Goal: Understand process/instructions

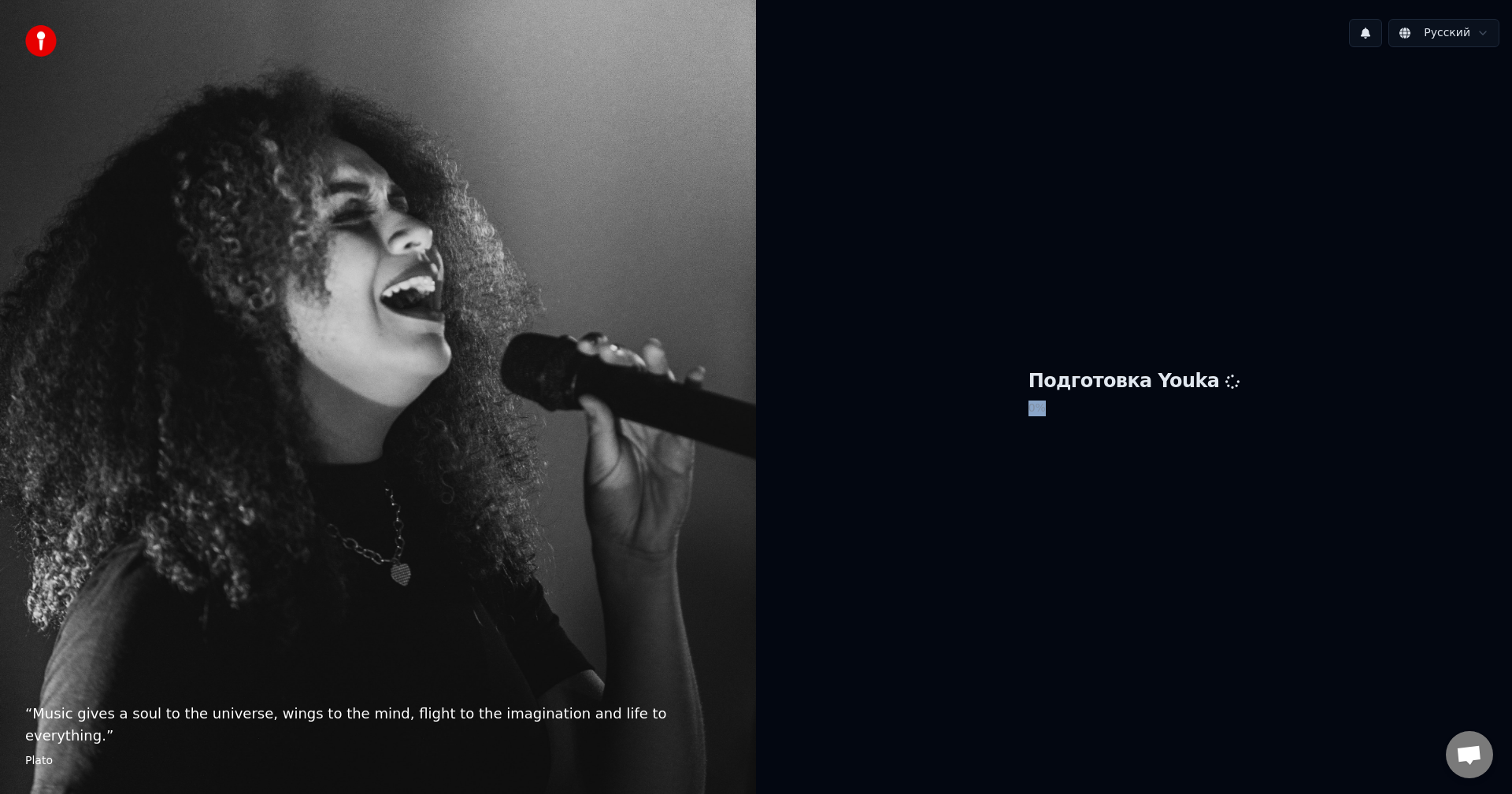
drag, startPoint x: 1046, startPoint y: 406, endPoint x: 1081, endPoint y: 406, distance: 34.6
click at [1081, 406] on div "Подготовка Youka 0 %" at bounding box center [1134, 396] width 756 height 672
click at [1084, 460] on div "Подготовка Youka 0 %" at bounding box center [1134, 396] width 756 height 672
drag, startPoint x: 1047, startPoint y: 385, endPoint x: 1402, endPoint y: 222, distance: 390.0
click at [1402, 222] on div "Подготовка Youka 0 %" at bounding box center [1134, 396] width 756 height 672
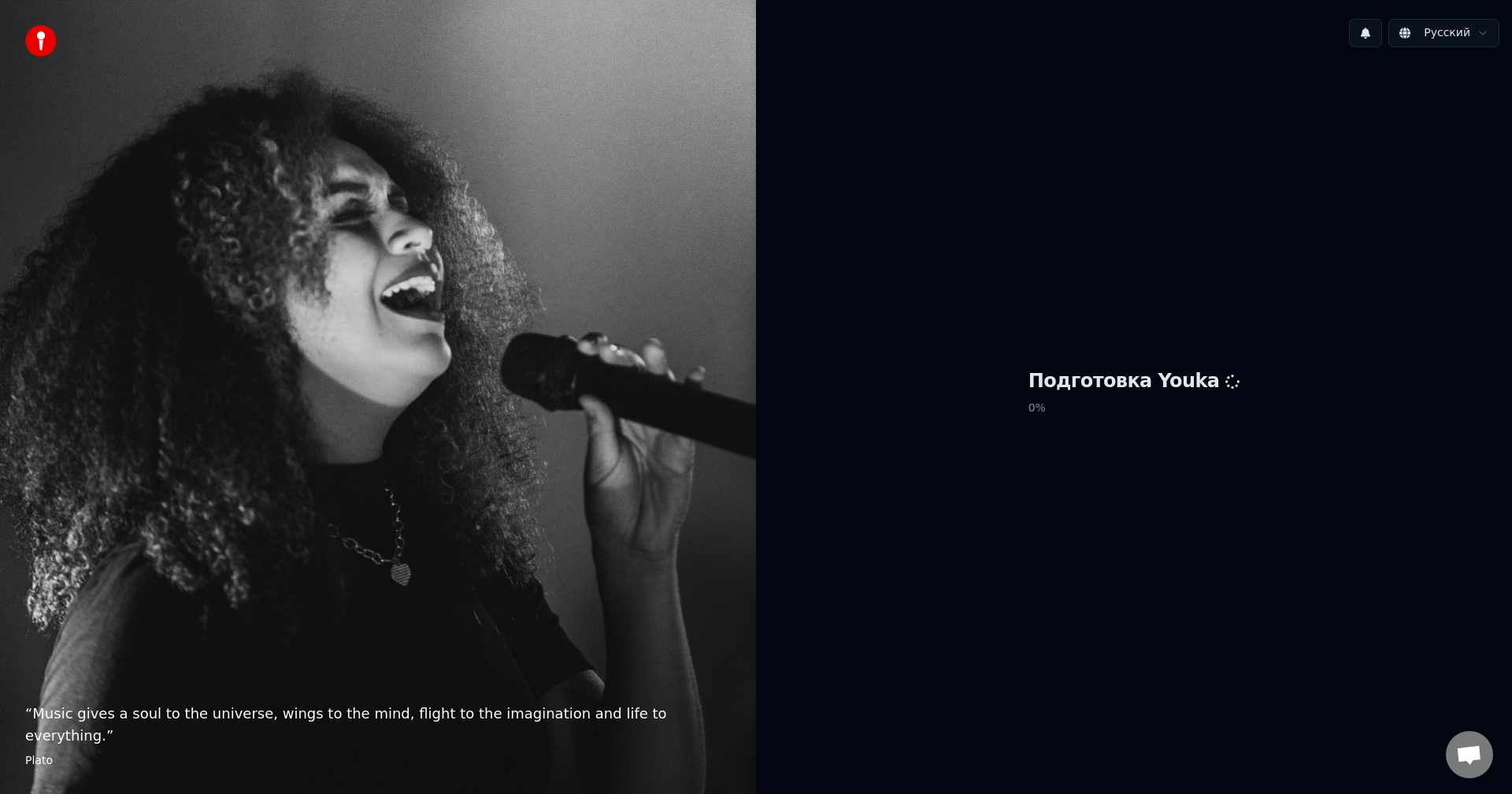
drag, startPoint x: 1204, startPoint y: 382, endPoint x: 1228, endPoint y: 385, distance: 24.6
click at [1228, 385] on div "Подготовка Youka 0 %" at bounding box center [1134, 396] width 756 height 672
click at [1248, 320] on div "Подготовка Youka 0 %" at bounding box center [1134, 396] width 756 height 672
drag, startPoint x: 558, startPoint y: 598, endPoint x: 532, endPoint y: 603, distance: 26.6
click at [554, 599] on div "“ Music gives a soul to the universe, wings to the mind, flight to the imaginat…" at bounding box center [378, 397] width 756 height 794
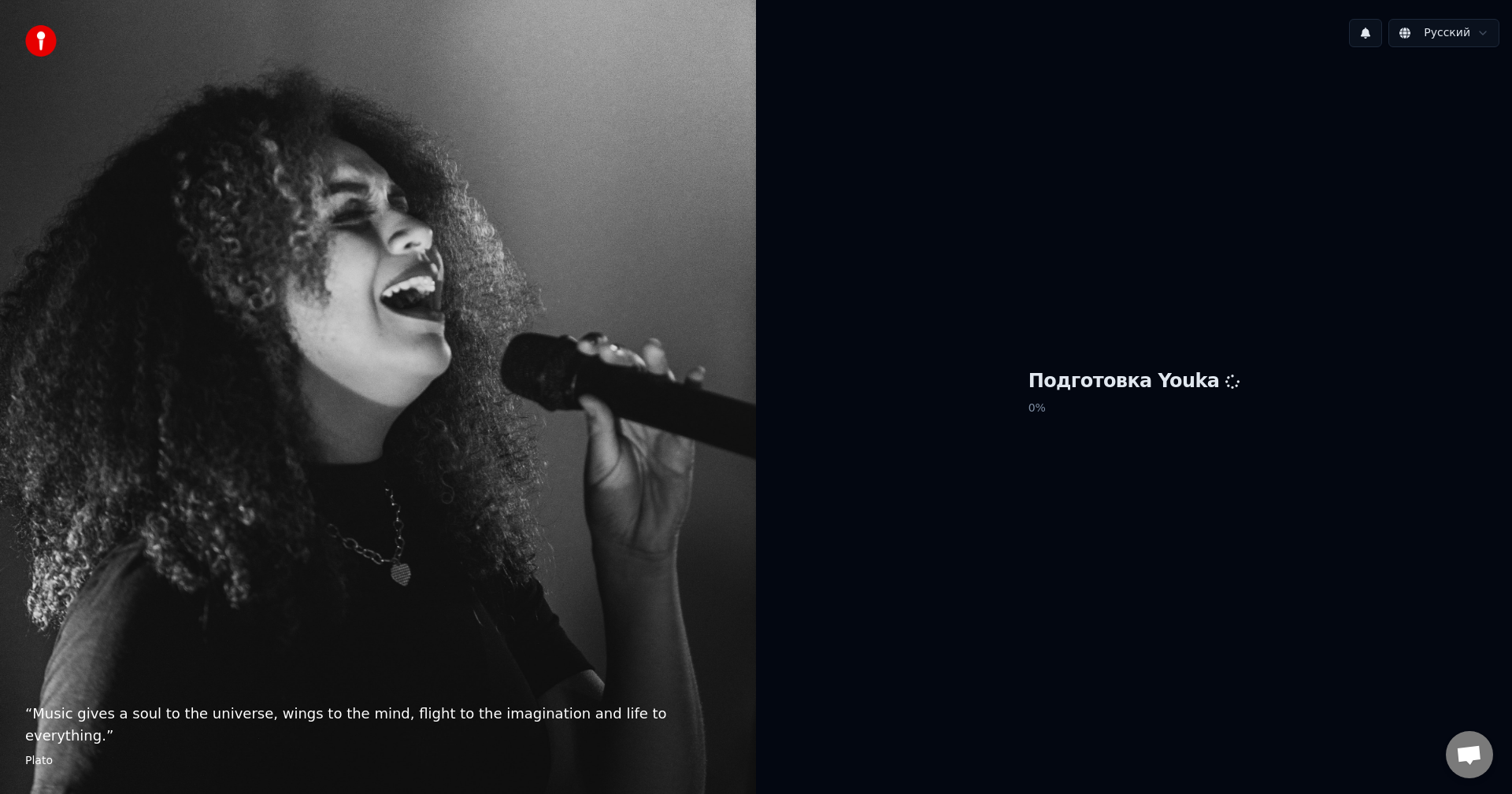
click at [32, 763] on footer "Plato" at bounding box center [378, 762] width 706 height 16
drag, startPoint x: 24, startPoint y: 761, endPoint x: 110, endPoint y: 757, distance: 85.9
click at [94, 757] on div "“ Music gives a soul to the universe, wings to the mind, flight to the imaginat…" at bounding box center [378, 397] width 756 height 794
